Goal: Communication & Community: Answer question/provide support

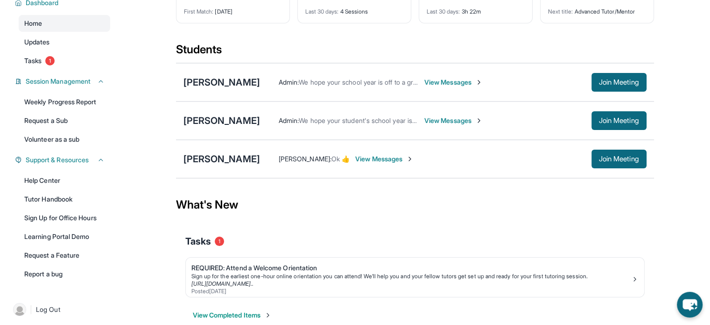
scroll to position [98, 0]
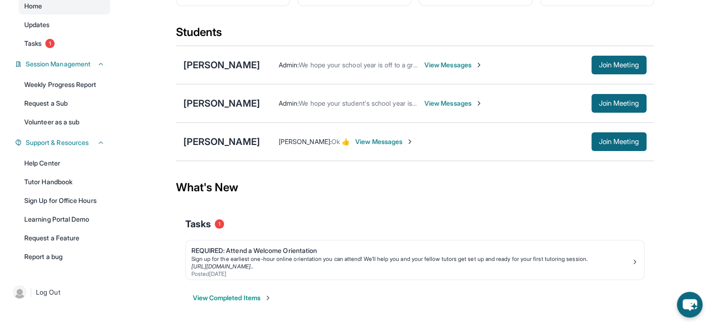
click at [467, 103] on span "View Messages" at bounding box center [453, 103] width 58 height 9
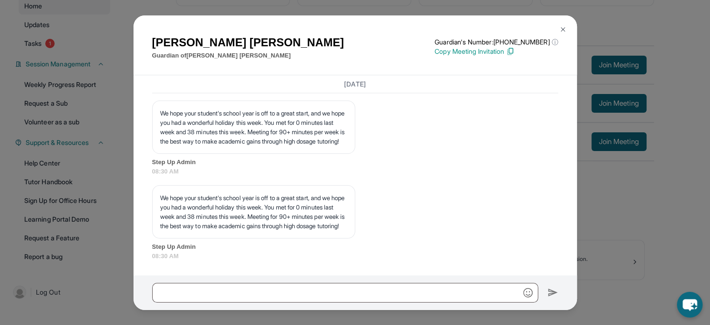
scroll to position [1836, 0]
click at [629, 173] on div "[PERSON_NAME] Guardian of [PERSON_NAME] Guardian's Number: [PHONE_NUMBER] ⓘ Thi…" at bounding box center [355, 162] width 710 height 325
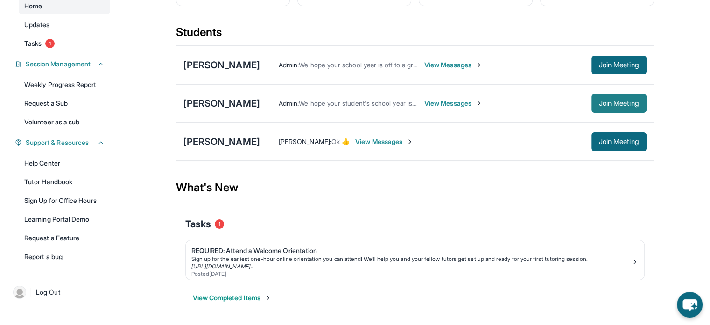
click at [618, 104] on span "Join Meeting" at bounding box center [619, 103] width 40 height 6
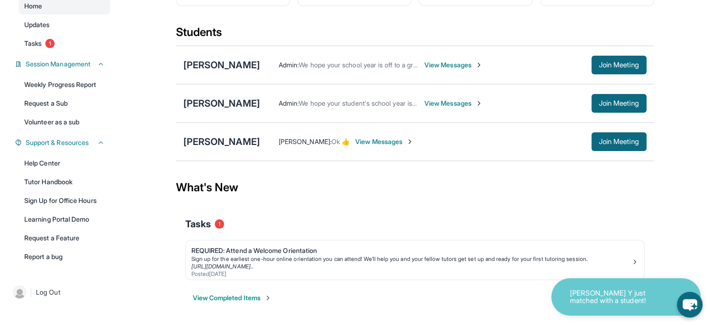
click at [193, 107] on div "[PERSON_NAME]" at bounding box center [222, 103] width 77 height 13
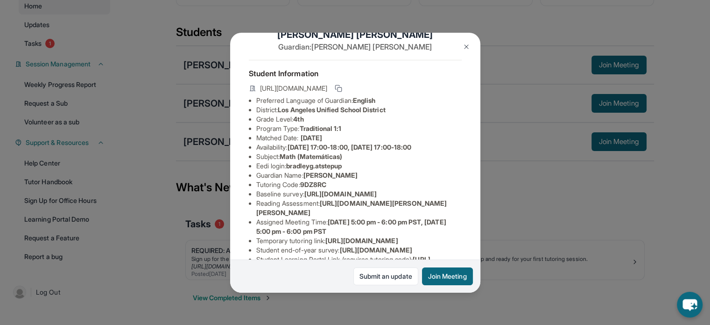
scroll to position [0, 0]
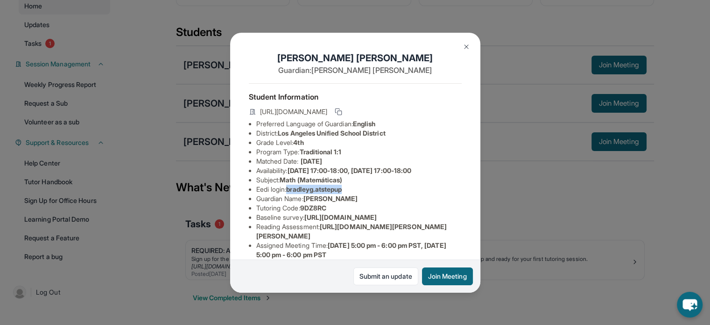
drag, startPoint x: 369, startPoint y: 194, endPoint x: 290, endPoint y: 195, distance: 78.9
click at [290, 194] on li "Eedi login : bradleyg.atstepup" at bounding box center [358, 188] width 205 height 9
copy span "bradleyg.atstepup"
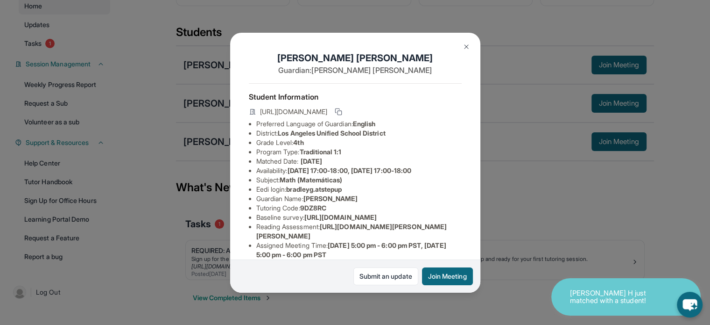
click at [642, 231] on div "[PERSON_NAME] Guardian: [PERSON_NAME] Student Information [URL][DOMAIN_NAME] Pr…" at bounding box center [355, 162] width 710 height 325
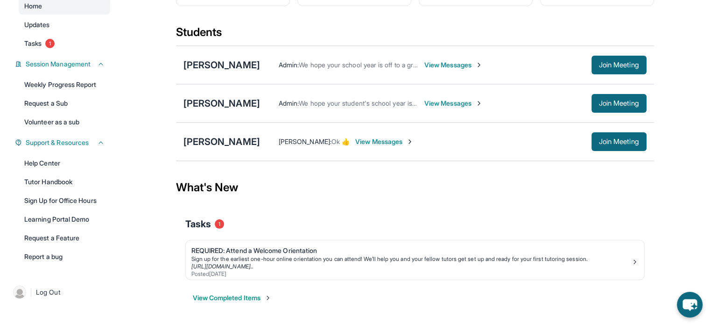
click at [474, 104] on span "View Messages" at bounding box center [453, 103] width 58 height 9
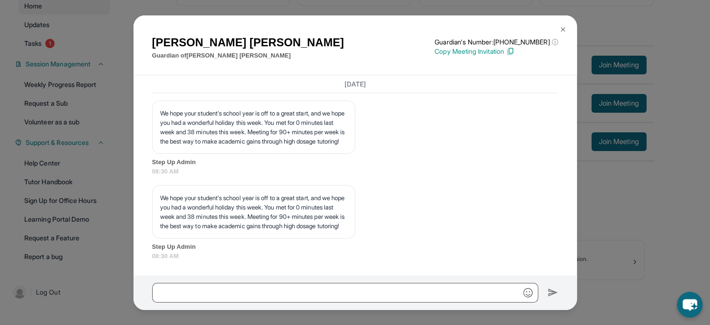
scroll to position [1836, 0]
click at [288, 290] on input "text" at bounding box center [345, 292] width 386 height 20
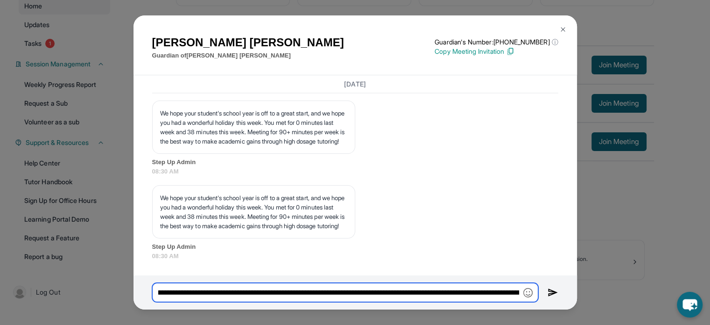
scroll to position [0, 0]
drag, startPoint x: 184, startPoint y: 299, endPoint x: 264, endPoint y: 295, distance: 80.4
click at [264, 295] on input "**********" at bounding box center [345, 292] width 386 height 20
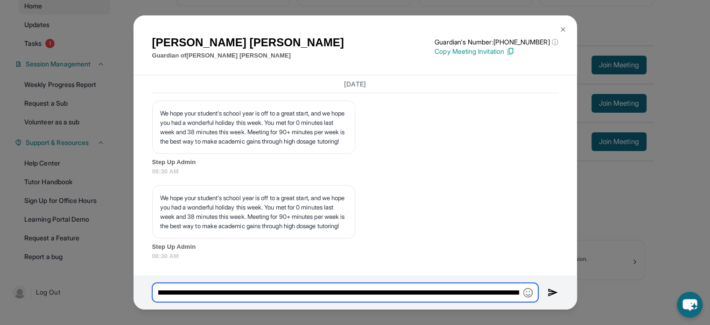
drag, startPoint x: 283, startPoint y: 295, endPoint x: 450, endPoint y: 300, distance: 166.8
click at [450, 300] on input "**********" at bounding box center [345, 292] width 386 height 20
click at [446, 293] on input "**********" at bounding box center [345, 292] width 386 height 20
type input "**********"
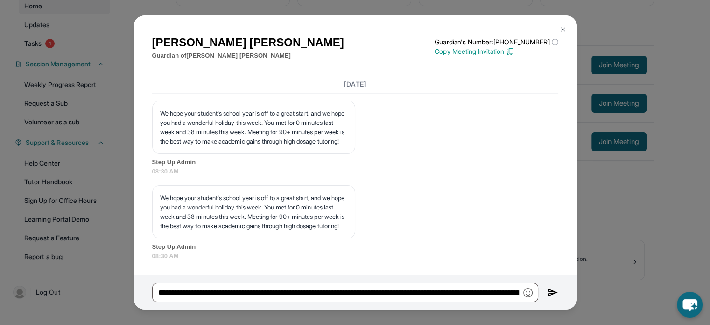
click at [555, 295] on img at bounding box center [553, 292] width 11 height 11
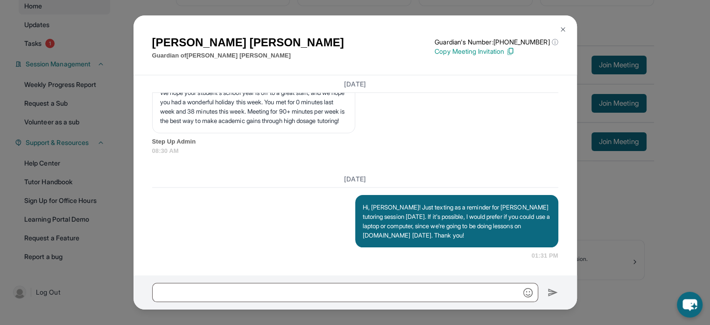
scroll to position [1940, 0]
click at [620, 233] on div "[PERSON_NAME] Guardian of [PERSON_NAME] Guardian's Number: [PHONE_NUMBER] ⓘ Thi…" at bounding box center [355, 162] width 710 height 325
